Goal: Check status: Check status

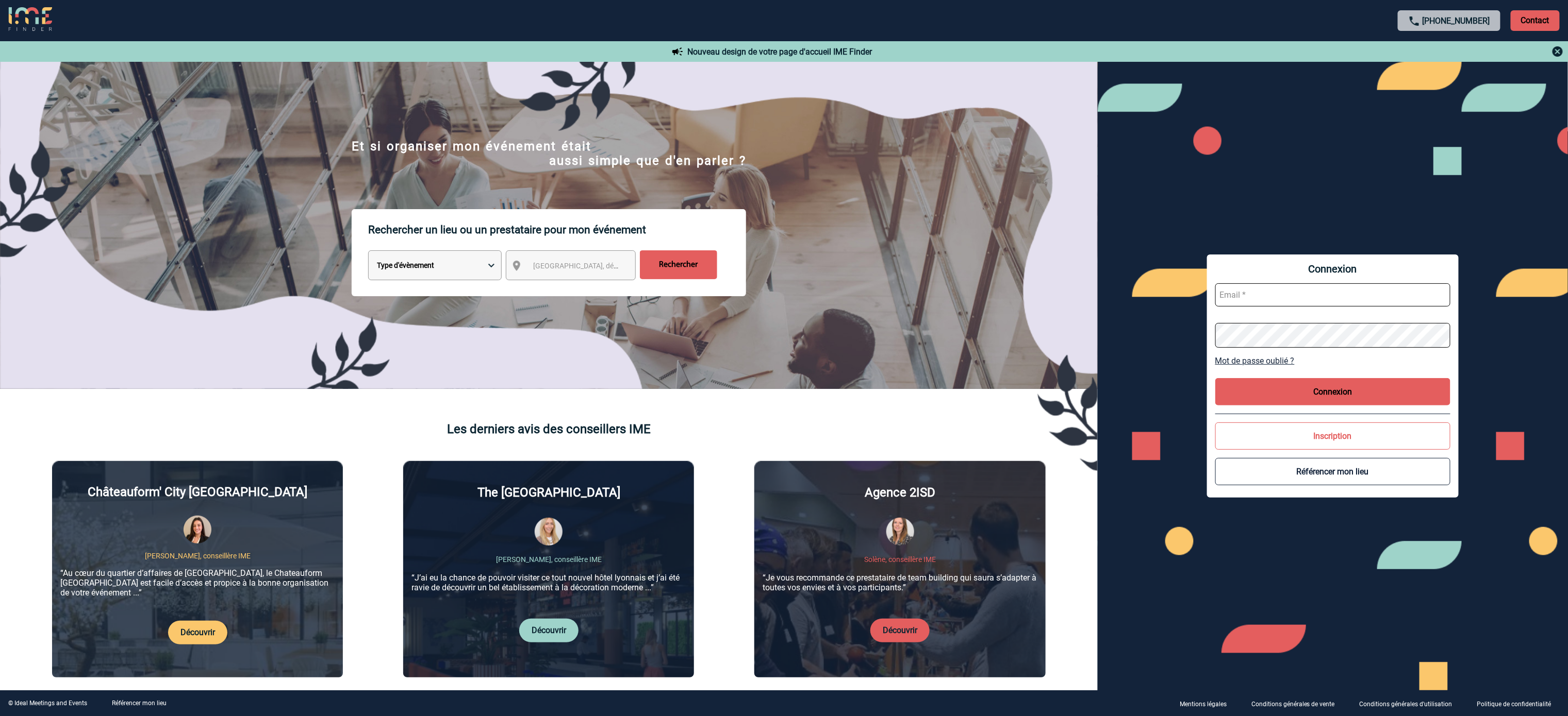
type input "[EMAIL_ADDRESS][DOMAIN_NAME]"
click at [1359, 401] on button "Connexion" at bounding box center [1332, 392] width 235 height 27
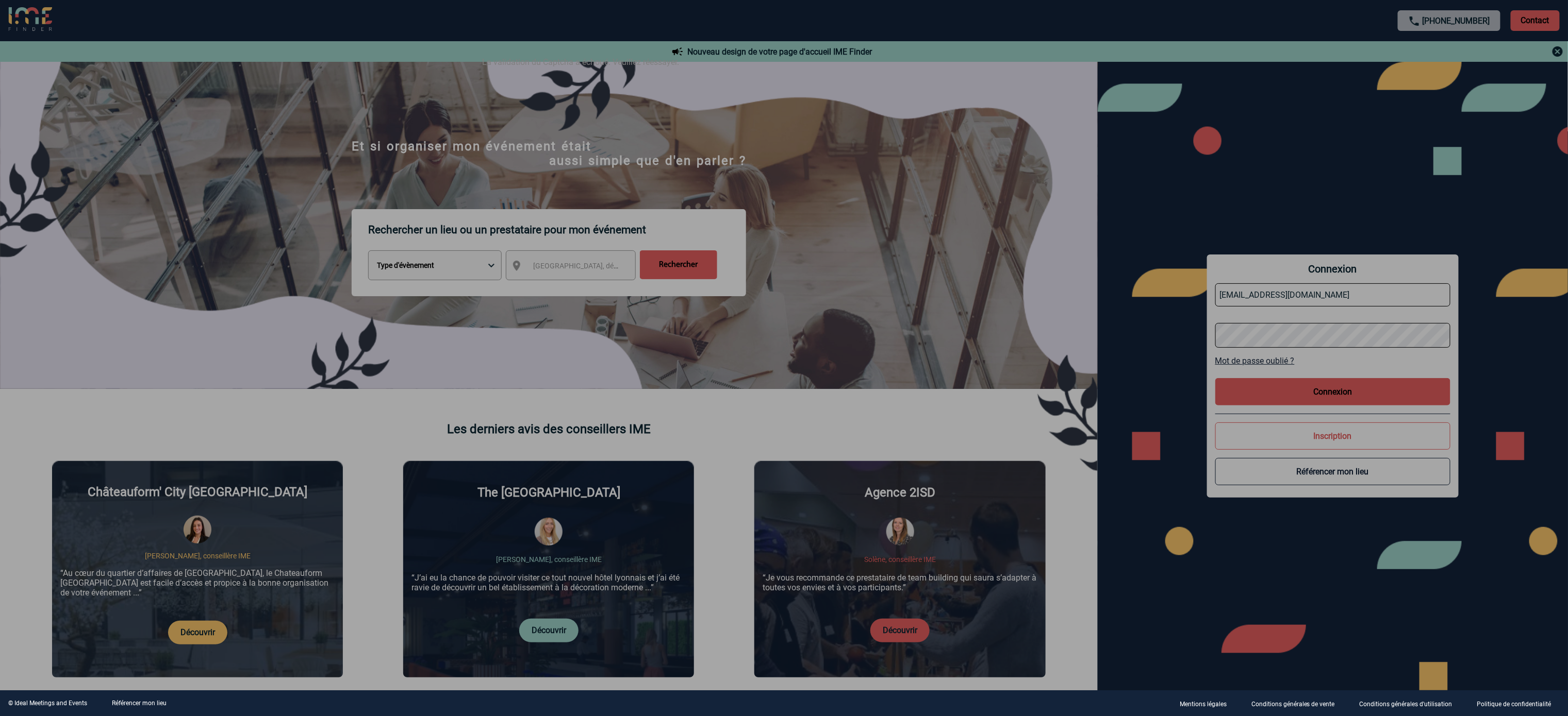
click at [1388, 399] on div at bounding box center [784, 358] width 1568 height 716
click at [1351, 398] on div at bounding box center [784, 358] width 1568 height 716
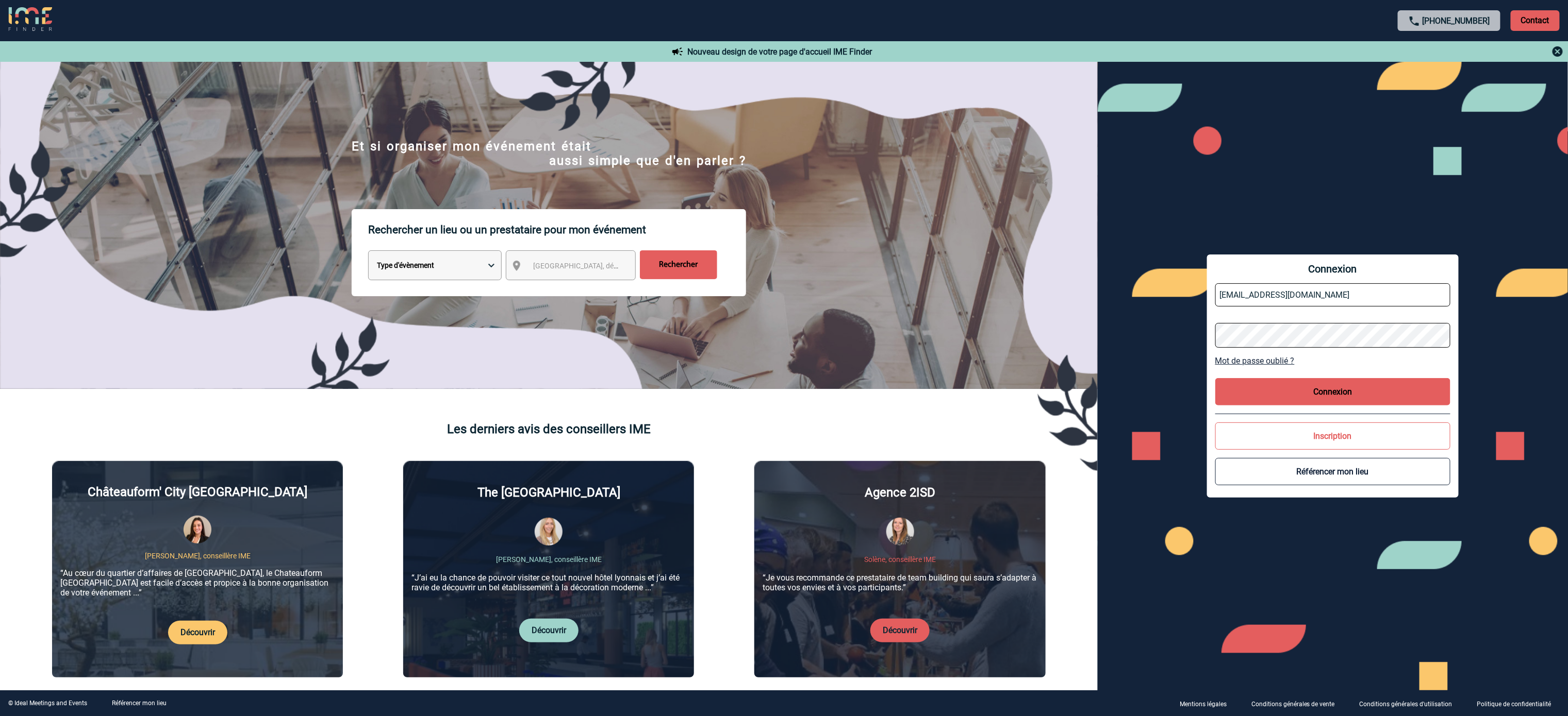
click at [1345, 401] on button "Connexion" at bounding box center [1332, 392] width 235 height 27
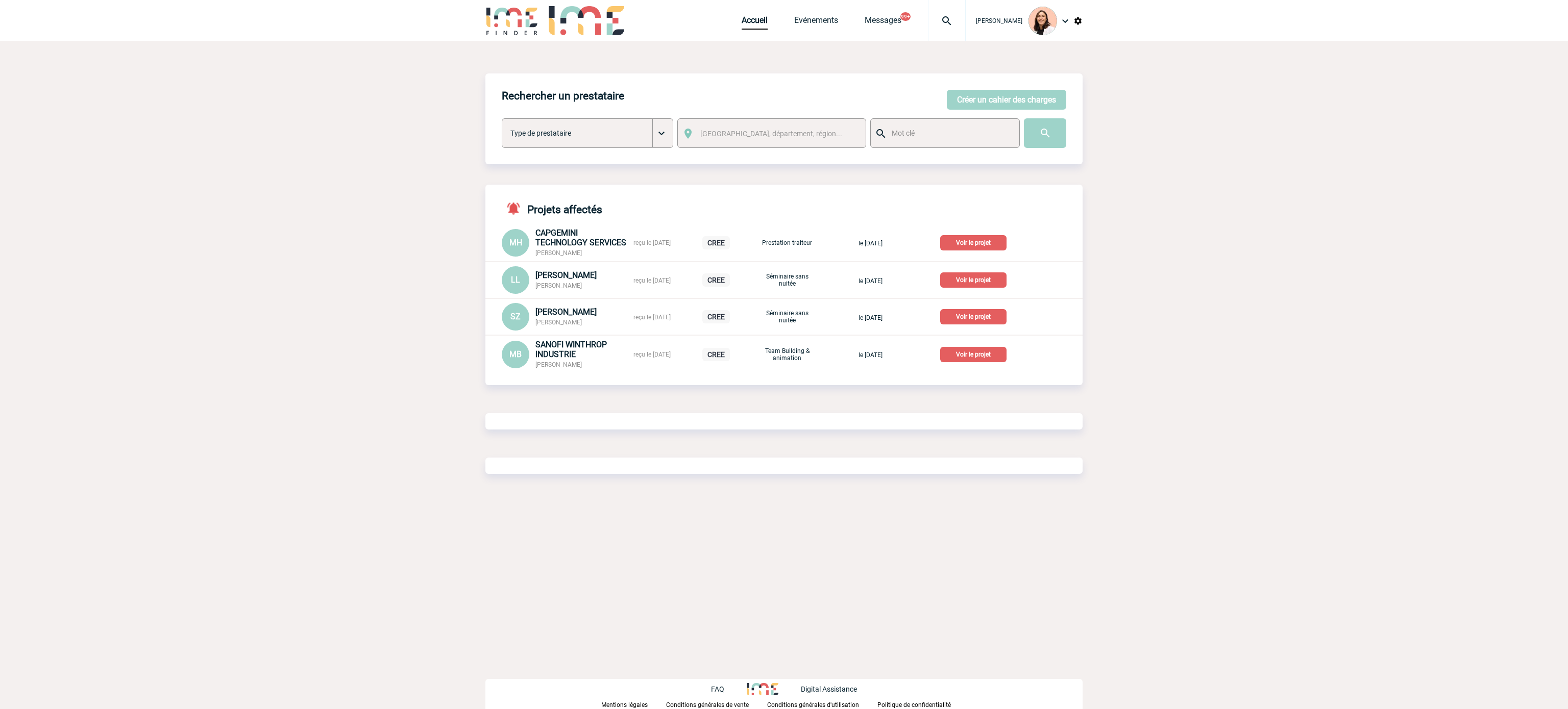
click at [1327, 387] on body "Melissa NOBLET Accueil Evénements 99+" at bounding box center [784, 354] width 1568 height 709
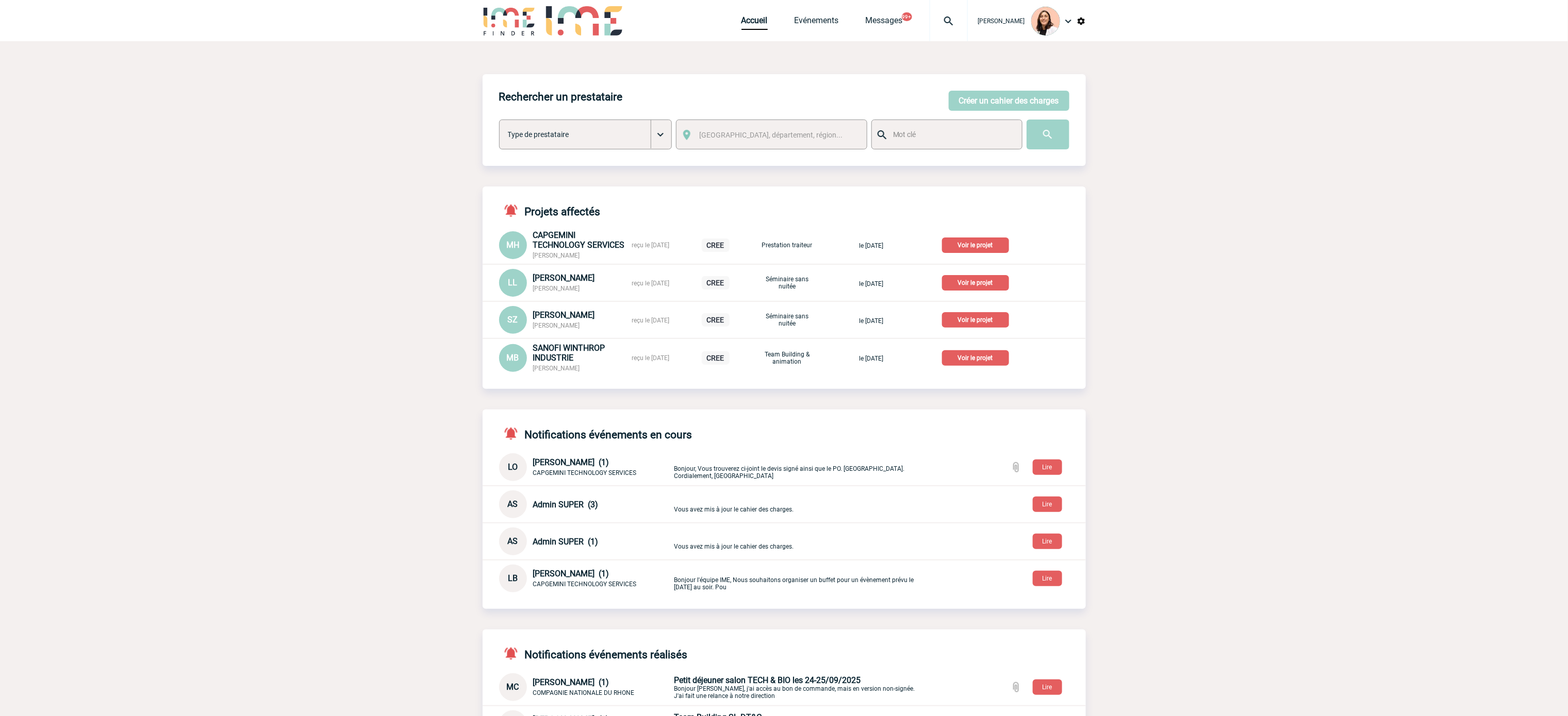
click at [953, 28] on div at bounding box center [948, 20] width 38 height 41
type input "2000425737"
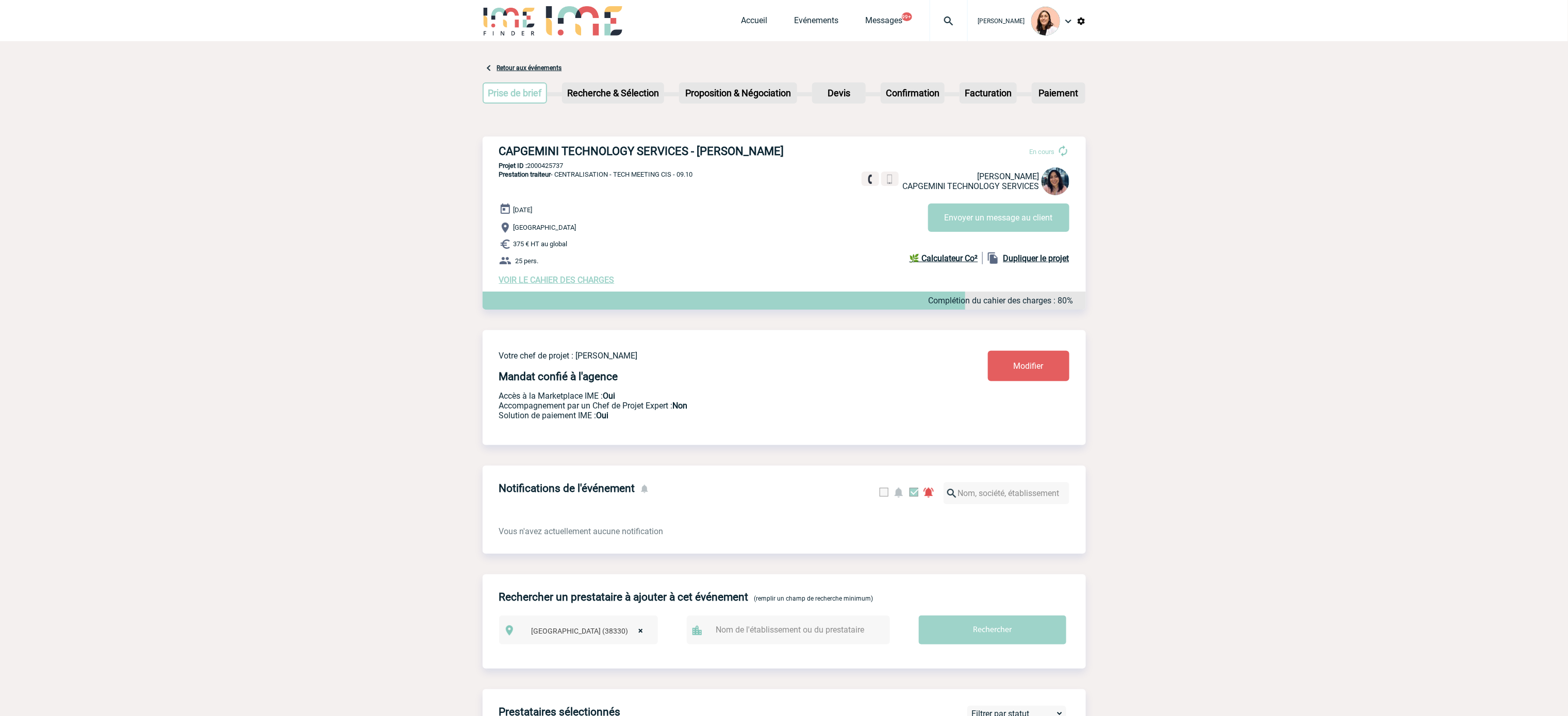
click at [1235, 455] on body "Melissa NOBLET Accueil Evénements 99+" at bounding box center [784, 651] width 1568 height 1302
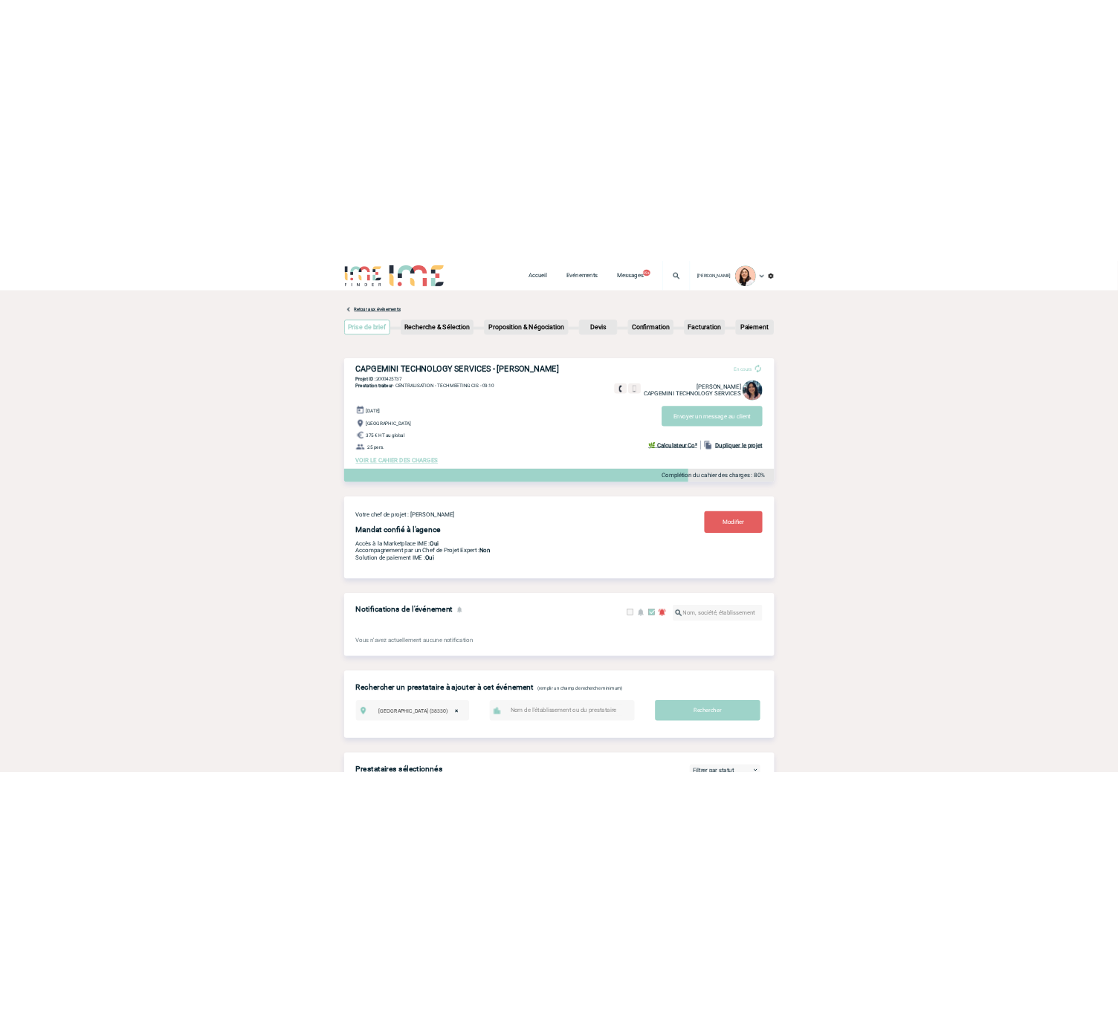
scroll to position [3, 0]
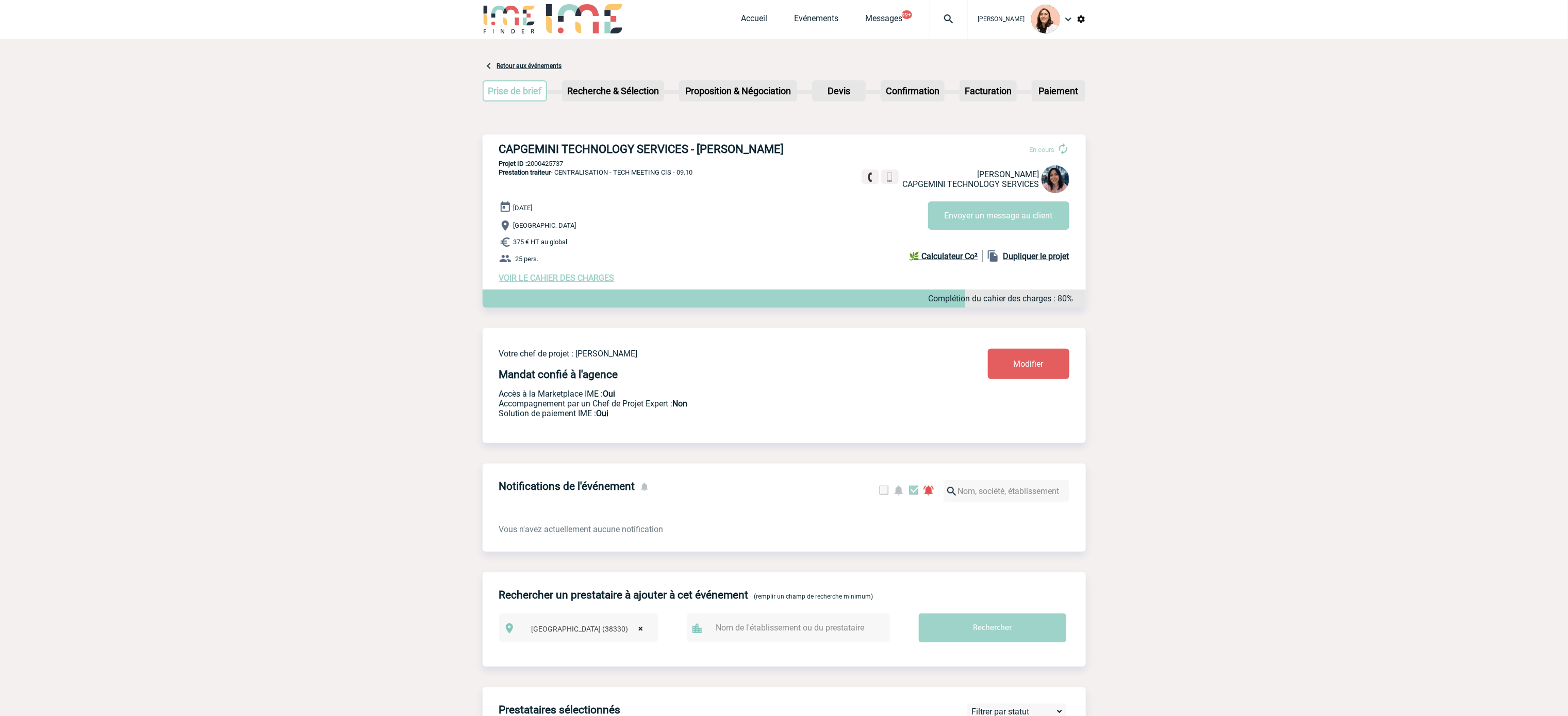
click at [700, 154] on h3 "CAPGEMINI TECHNOLOGY SERVICES - Maëva HUGOT" at bounding box center [654, 149] width 309 height 13
copy div "CAPGEMINI TECHNOLOGY SERVICES - Maëva HUGOT"
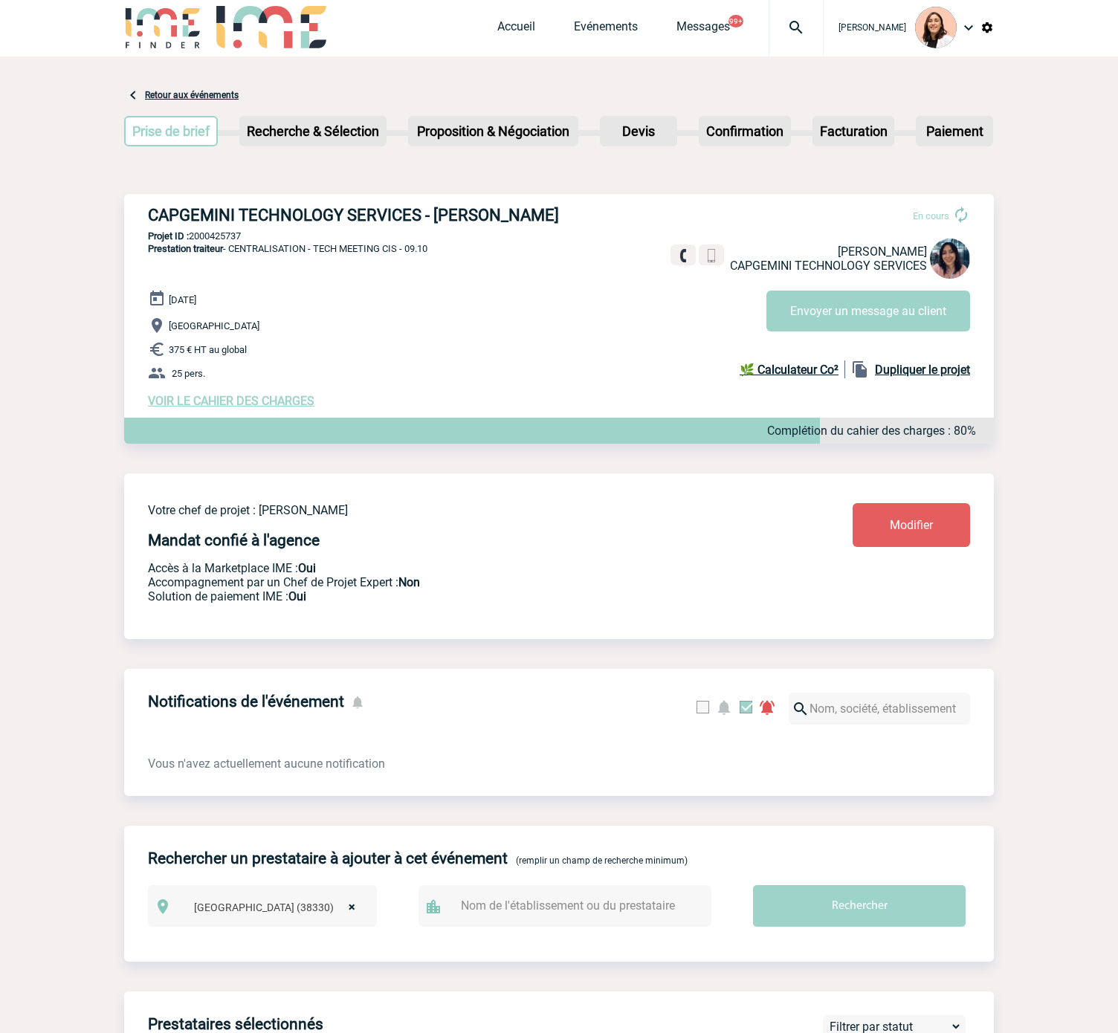
click at [224, 239] on p "Projet ID : 2000425737" at bounding box center [559, 235] width 870 height 11
copy p "2000425737"
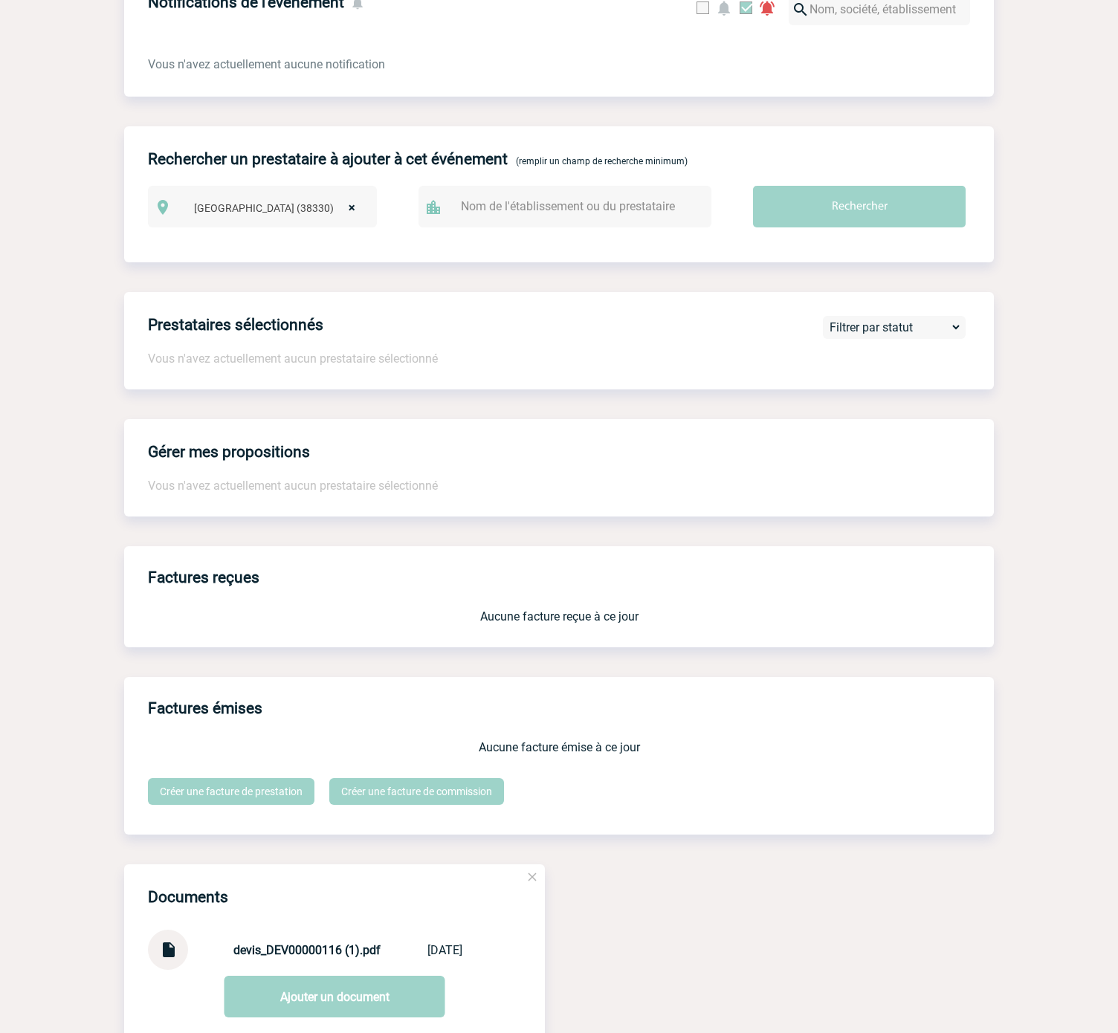
scroll to position [865, 0]
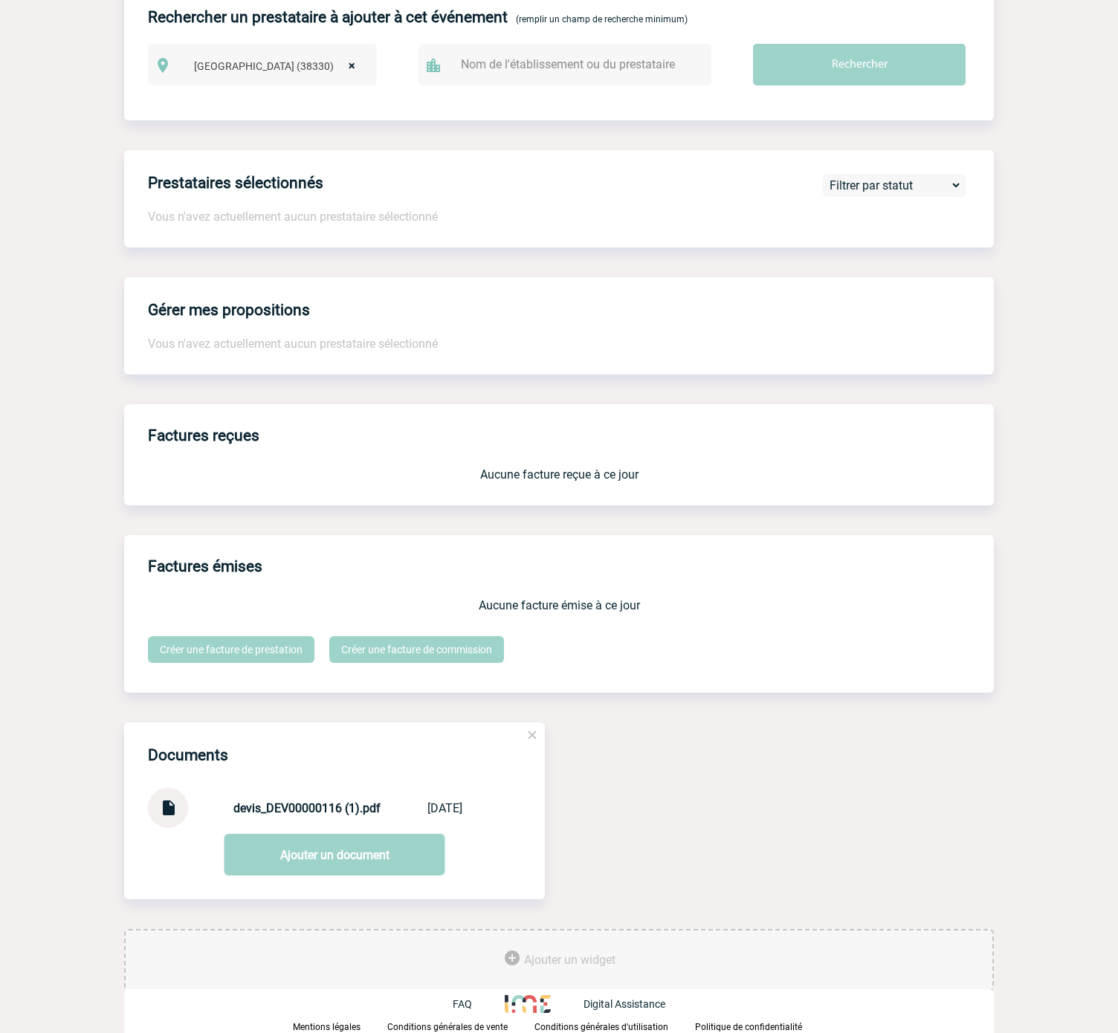
click at [165, 802] on img at bounding box center [167, 802] width 19 height 29
